Goal: Find specific page/section: Find specific page/section

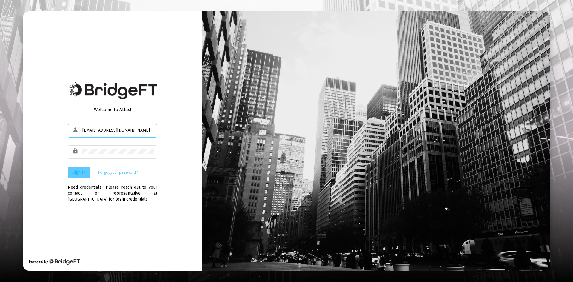
click at [84, 174] on span "Sign In" at bounding box center [78, 172] width 13 height 5
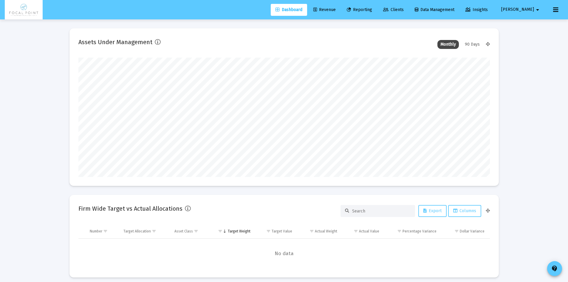
scroll to position [119, 412]
type input "[DATE]"
type input "[EMAIL_ADDRESS][DOMAIN_NAME]"
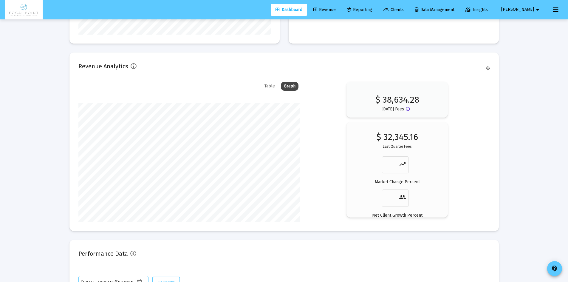
scroll to position [891, 0]
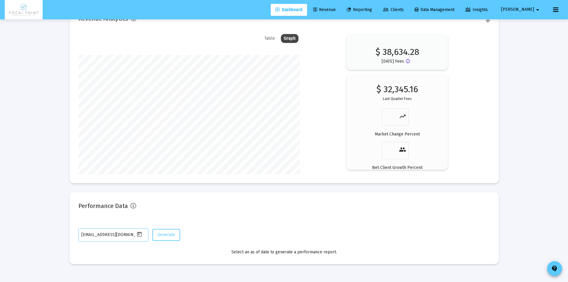
click at [317, 10] on icon at bounding box center [316, 10] width 4 height 4
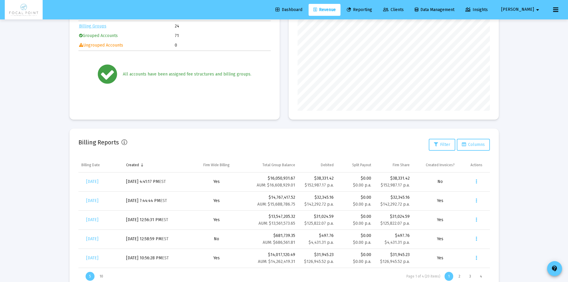
scroll to position [85, 0]
